Goal: Information Seeking & Learning: Understand process/instructions

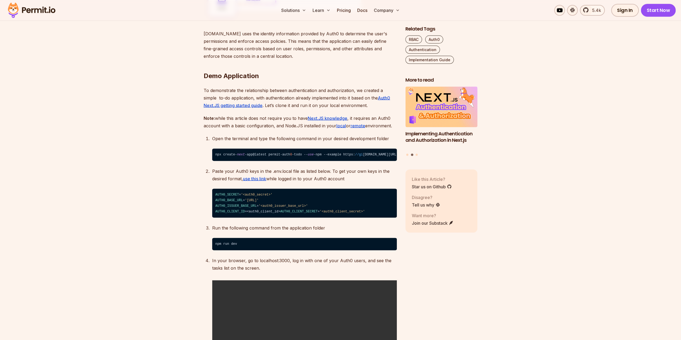
scroll to position [0, 103]
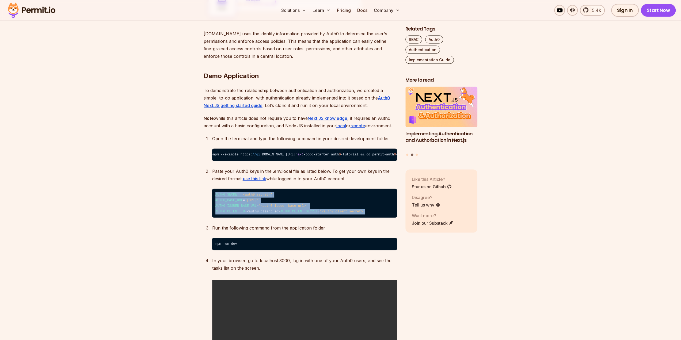
drag, startPoint x: 300, startPoint y: 206, endPoint x: 208, endPoint y: 177, distance: 96.5
click at [205, 178] on ol "Open the terminal and type the following command in your desired development fo…" at bounding box center [300, 254] width 193 height 238
copy code "AUTH0_SECRET = '<auth0_secret>' AUTH0_BASE_URL = '[URL]' AUTH0_ISSUER_BASE_URL …"
click at [232, 204] on span "AUTH0_ISSUER_BASE_URL" at bounding box center [235, 206] width 41 height 4
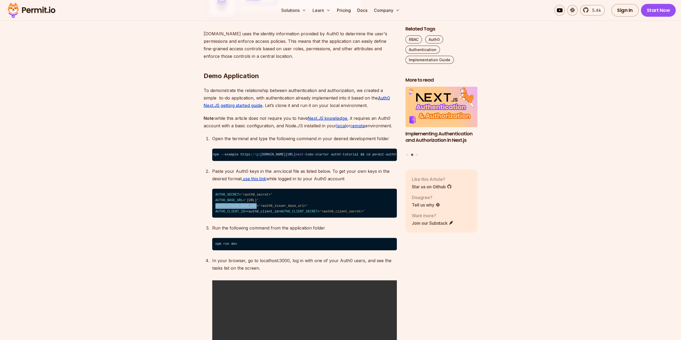
click at [232, 204] on span "AUTH0_ISSUER_BASE_URL" at bounding box center [235, 206] width 41 height 4
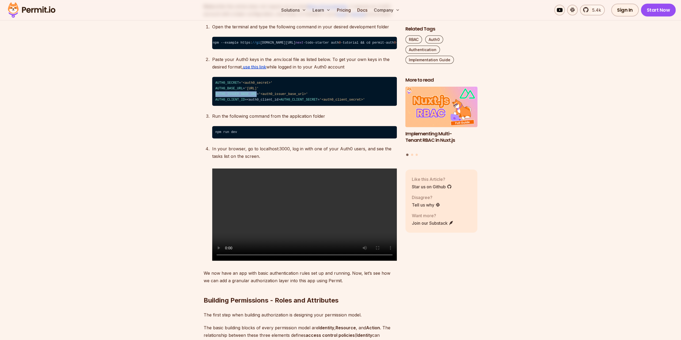
scroll to position [1116, 0]
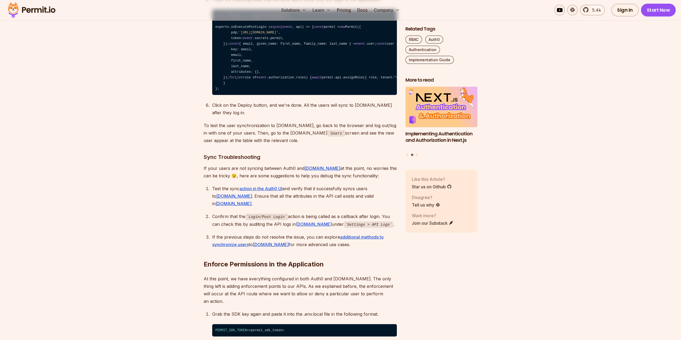
scroll to position [3443, 0]
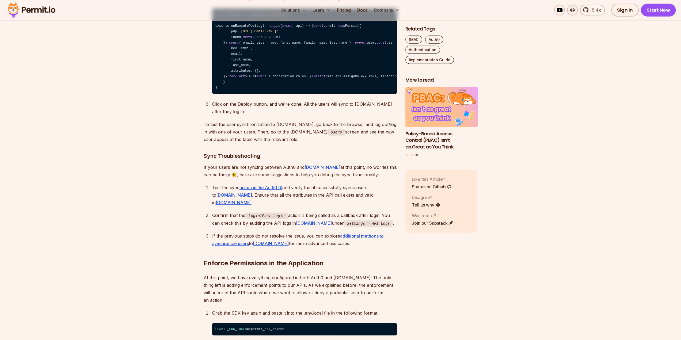
drag, startPoint x: 79, startPoint y: 58, endPoint x: 91, endPoint y: 52, distance: 13.0
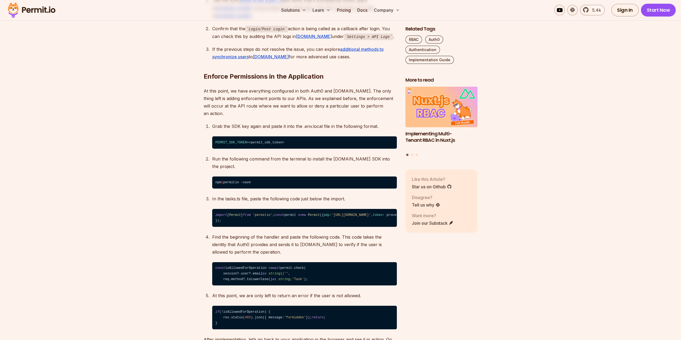
scroll to position [3630, 0]
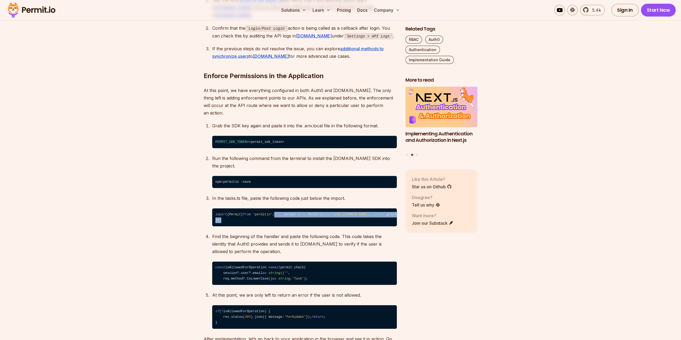
drag, startPoint x: 223, startPoint y: 262, endPoint x: 212, endPoint y: 245, distance: 19.8
click at [212, 226] on code "import { Permit } from 'permitio' ; const permit = new Permit ({ pdp : '[URL][D…" at bounding box center [304, 217] width 185 height 18
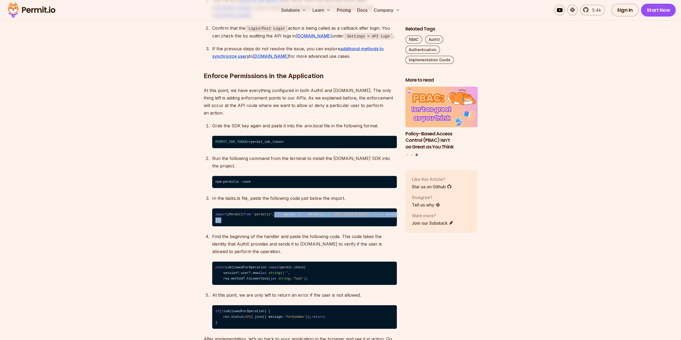
copy code "const permit = new Permit ({ pdp : '[URL][DOMAIN_NAME]' , token : process. env …"
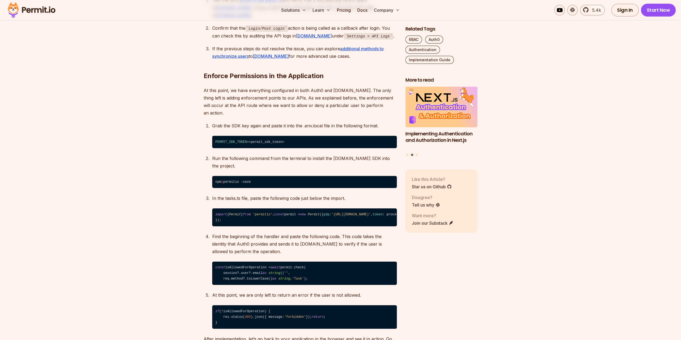
click at [286, 170] on p "Run the following command from the terminal to install the [DOMAIN_NAME] SDK in…" at bounding box center [304, 162] width 185 height 15
drag, startPoint x: 225, startPoint y: 258, endPoint x: 213, endPoint y: 234, distance: 27.4
click at [213, 226] on code "import { Permit } from 'permitio' ; const permit = new Permit ({ pdp : '[URL][D…" at bounding box center [304, 217] width 185 height 18
copy code "import { Permit } from 'permitio' ; const permit = new Permit ({ pdp : '[URL][D…"
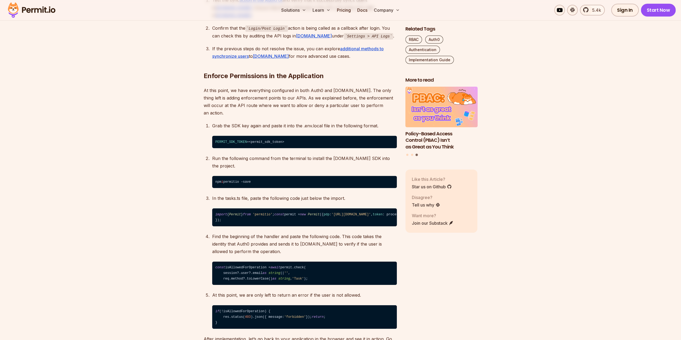
click at [359, 188] on code "⁠npm i permitio –save" at bounding box center [304, 182] width 185 height 12
drag, startPoint x: 256, startPoint y: 202, endPoint x: 202, endPoint y: 195, distance: 54.5
copy code "⁠npm i permitio –save"
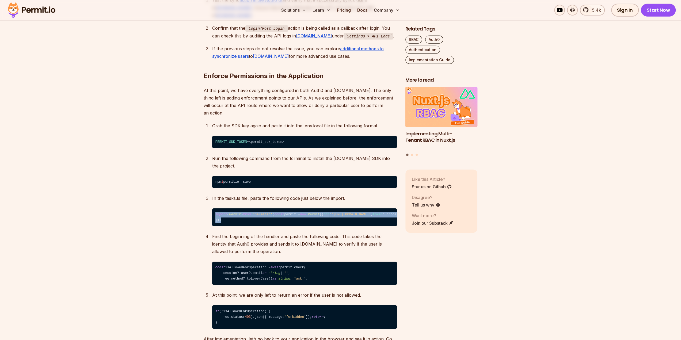
drag, startPoint x: 225, startPoint y: 258, endPoint x: 214, endPoint y: 233, distance: 27.9
click at [214, 226] on code "import { Permit } from 'permitio' ; const permit = new Permit ({ pdp : '[URL][D…" at bounding box center [304, 217] width 185 height 18
copy code "import { Permit } from 'permitio' ; const permit = new Permit ({ pdp : '[URL][D…"
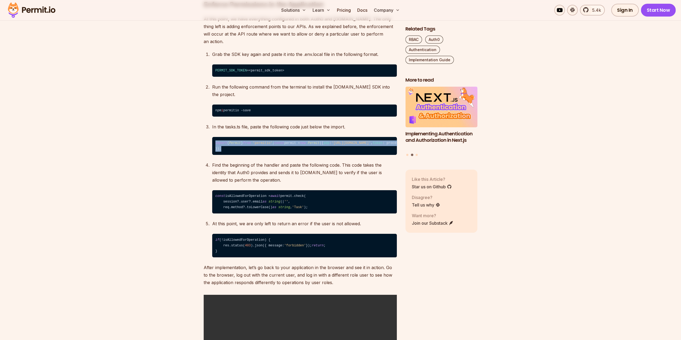
scroll to position [3710, 0]
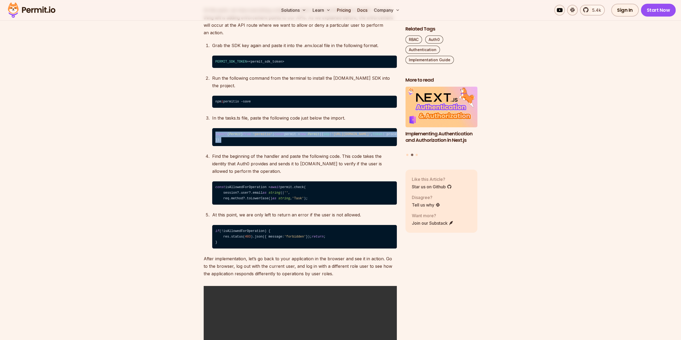
drag, startPoint x: 223, startPoint y: 250, endPoint x: 215, endPoint y: 229, distance: 22.2
click at [215, 205] on code "const isAllowedForOperation = await permit.check( session?.user?.email as strin…" at bounding box center [304, 193] width 185 height 24
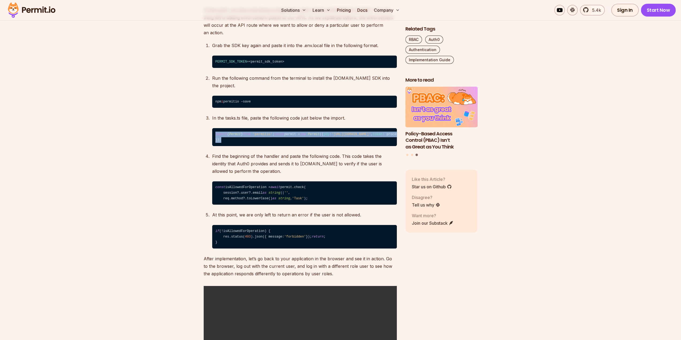
copy code "const isAllowedForOperation = await permit.check( session?.user?.email as strin…"
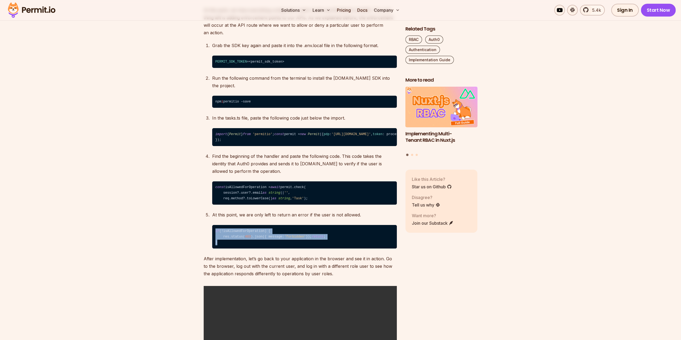
drag, startPoint x: 222, startPoint y: 301, endPoint x: 216, endPoint y: 285, distance: 17.8
click at [216, 248] on code "if (!isAllowedForOperation) { res.status( 403 ).json({ message: 'forbidden' });…" at bounding box center [304, 237] width 185 height 24
copy code "if (!isAllowedForOperation) { res.status( 403 ).json({ message: 'forbidden' });…"
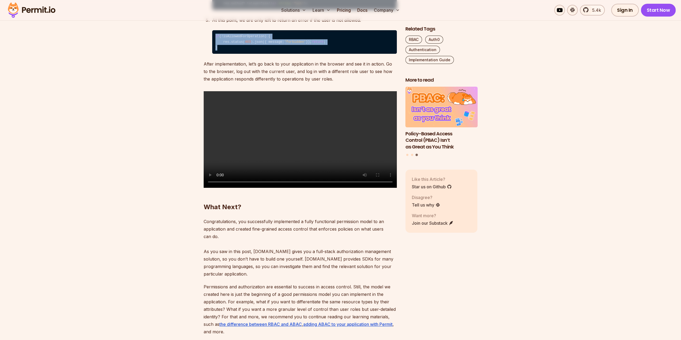
scroll to position [3891, 0]
